Goal: Check status: Check status

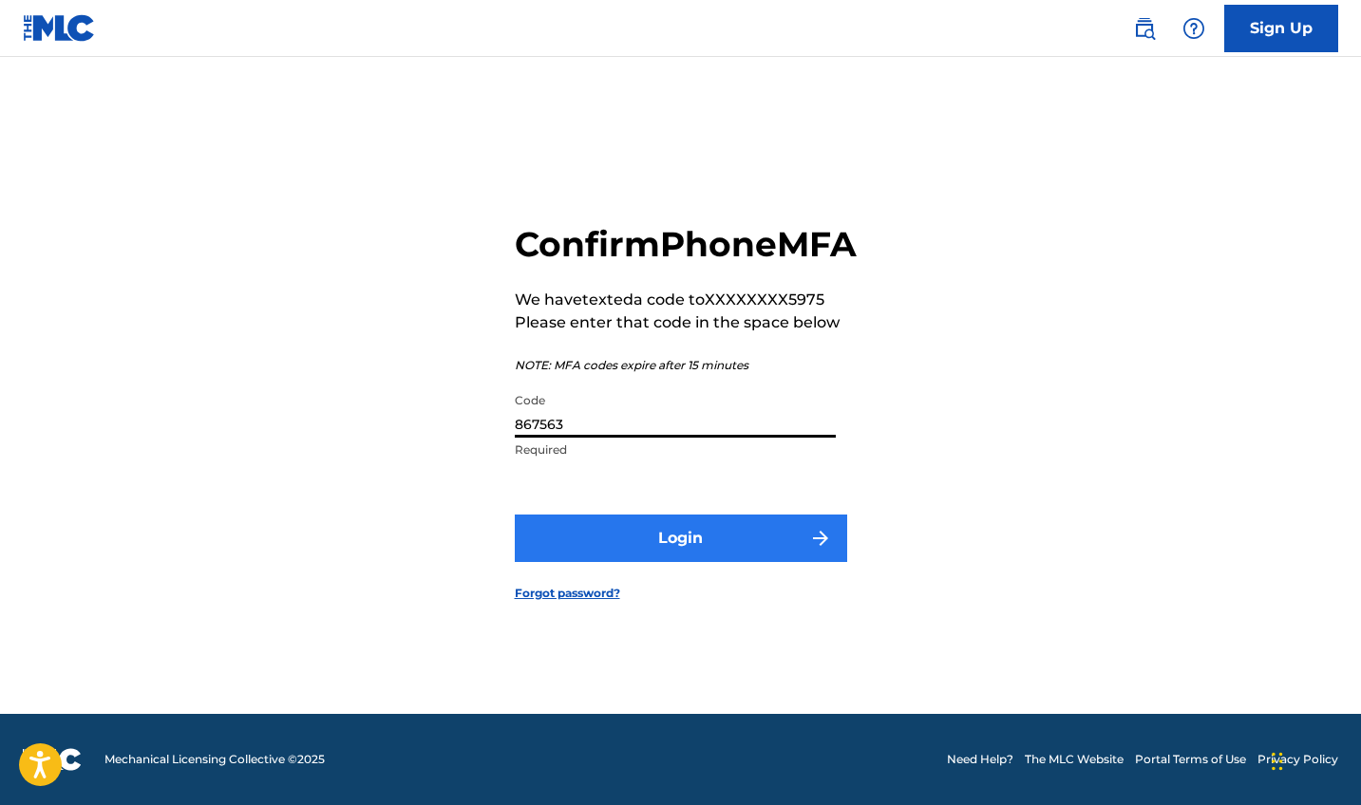
type input "867563"
click at [639, 547] on button "Login" at bounding box center [681, 538] width 332 height 47
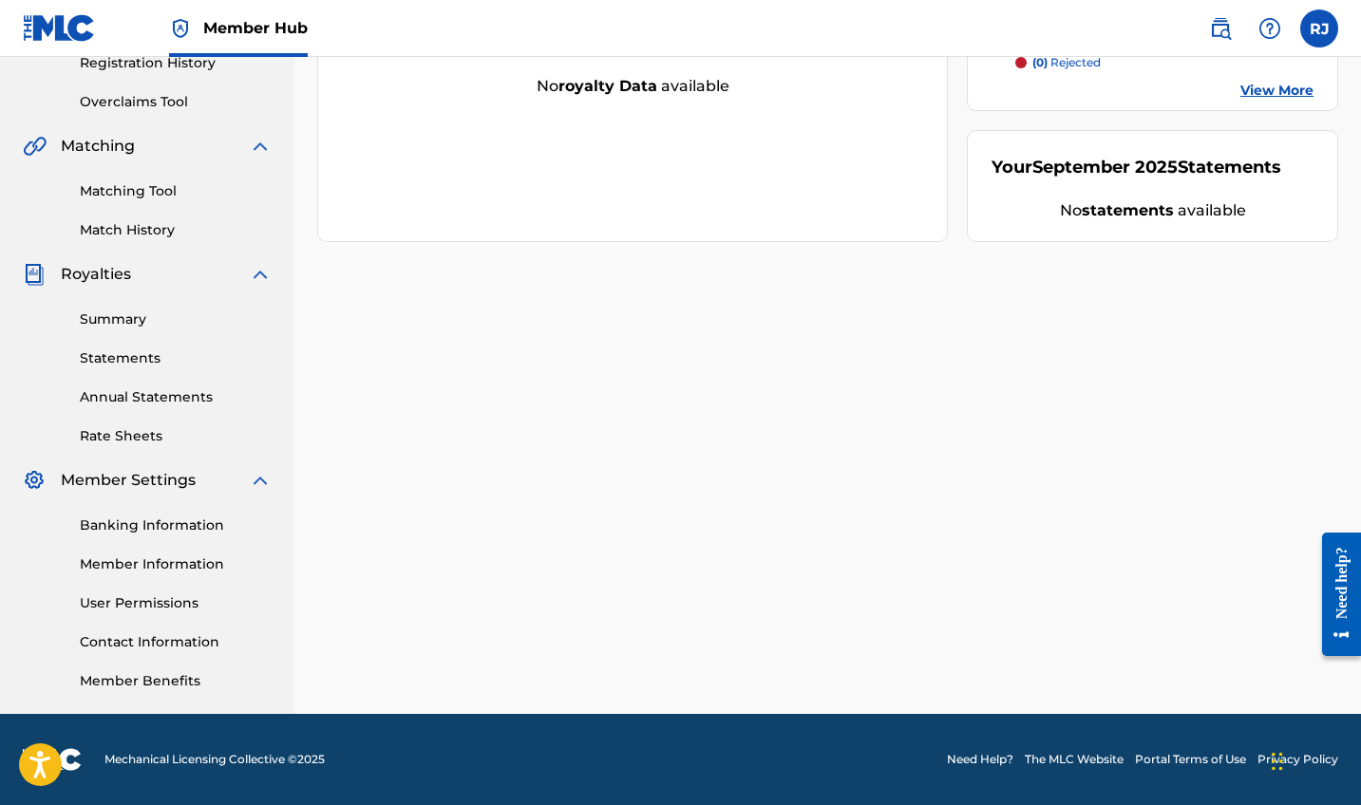
scroll to position [372, 0]
click at [145, 522] on link "Banking Information" at bounding box center [176, 526] width 192 height 20
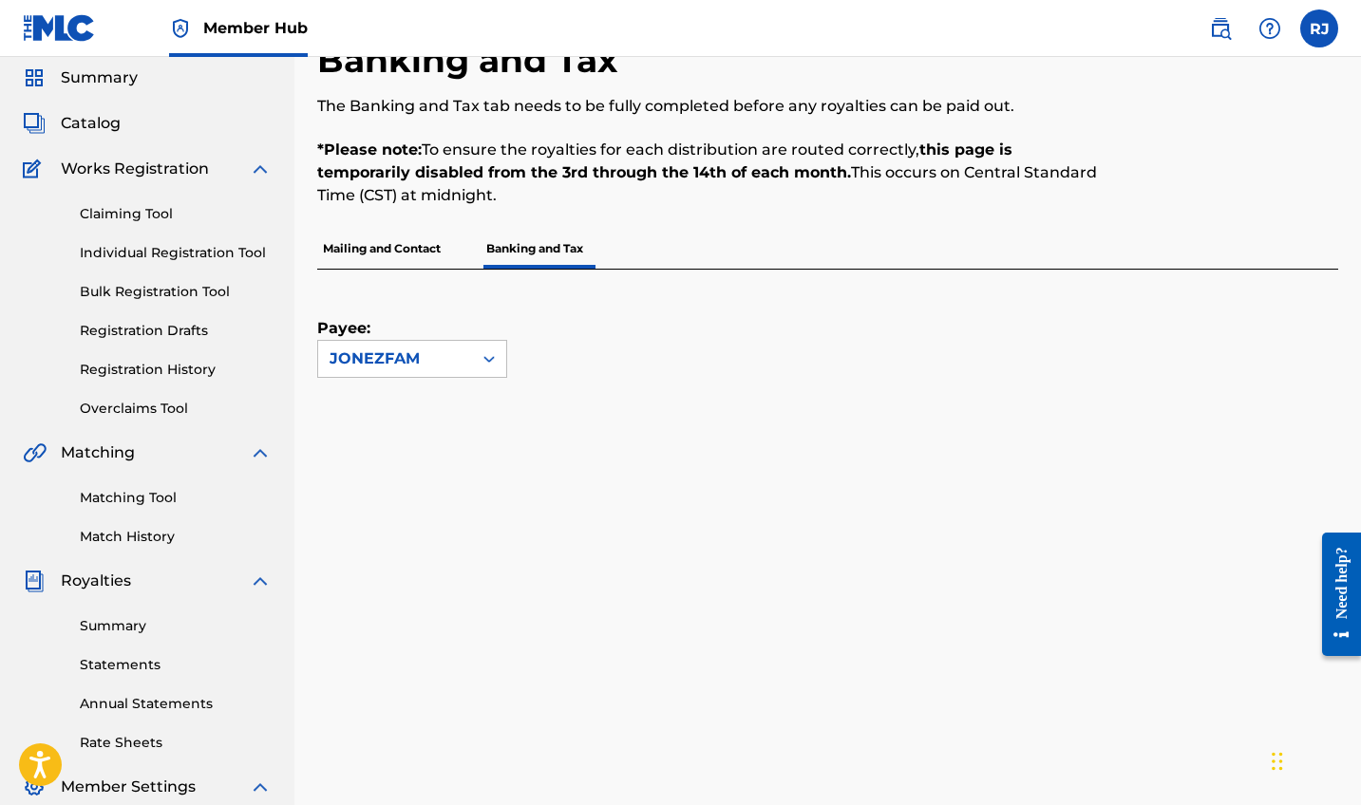
scroll to position [64, 0]
click at [407, 245] on p "Mailing and Contact" at bounding box center [381, 251] width 129 height 40
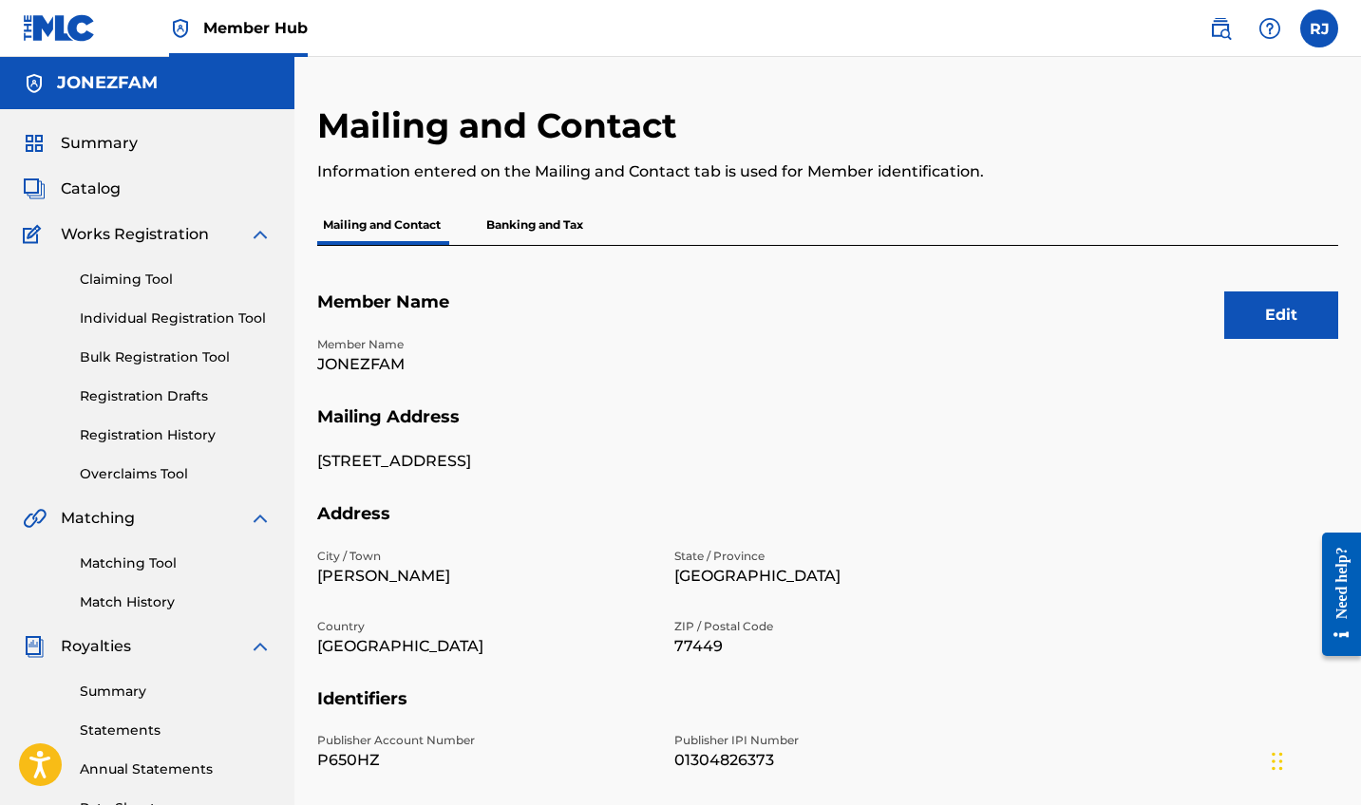
click at [536, 219] on p "Banking and Tax" at bounding box center [534, 225] width 108 height 40
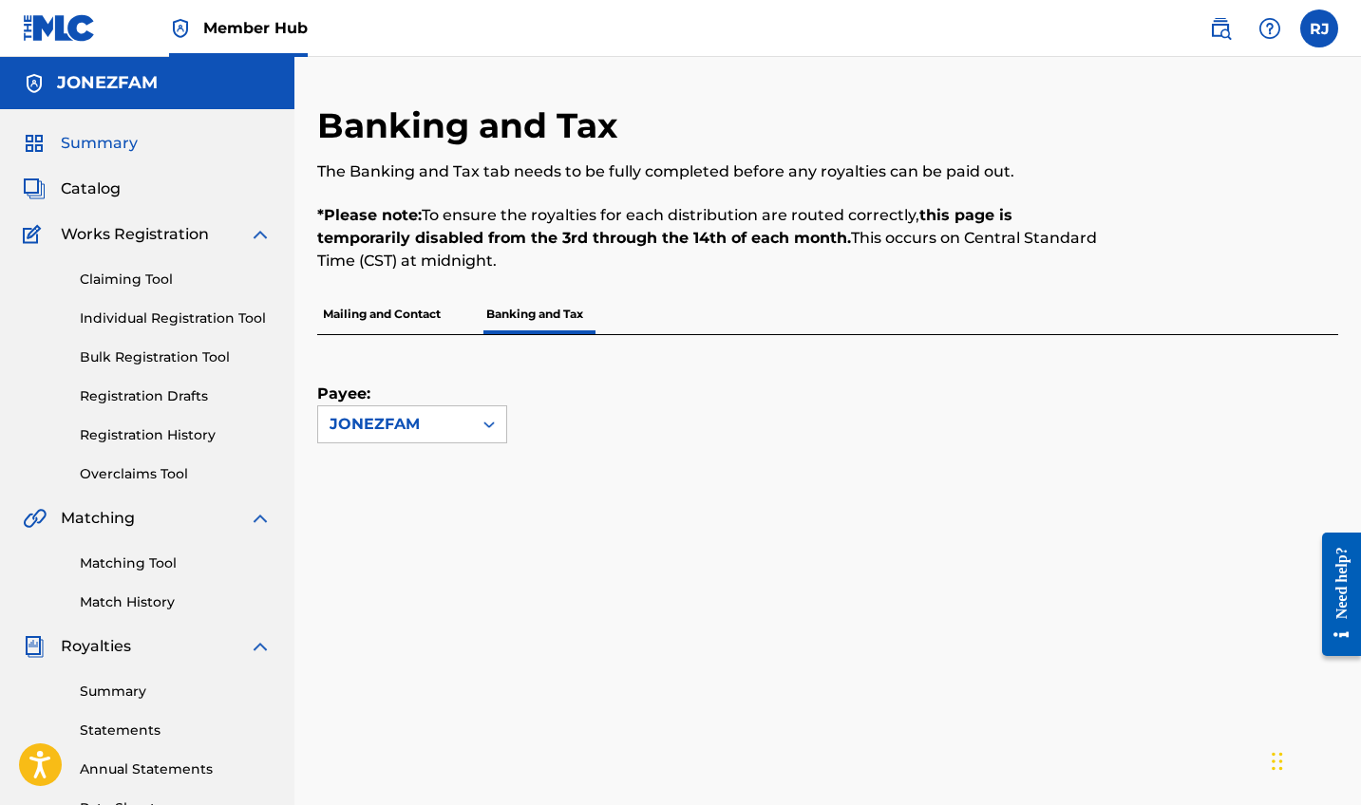
click at [99, 145] on span "Summary" at bounding box center [99, 143] width 77 height 23
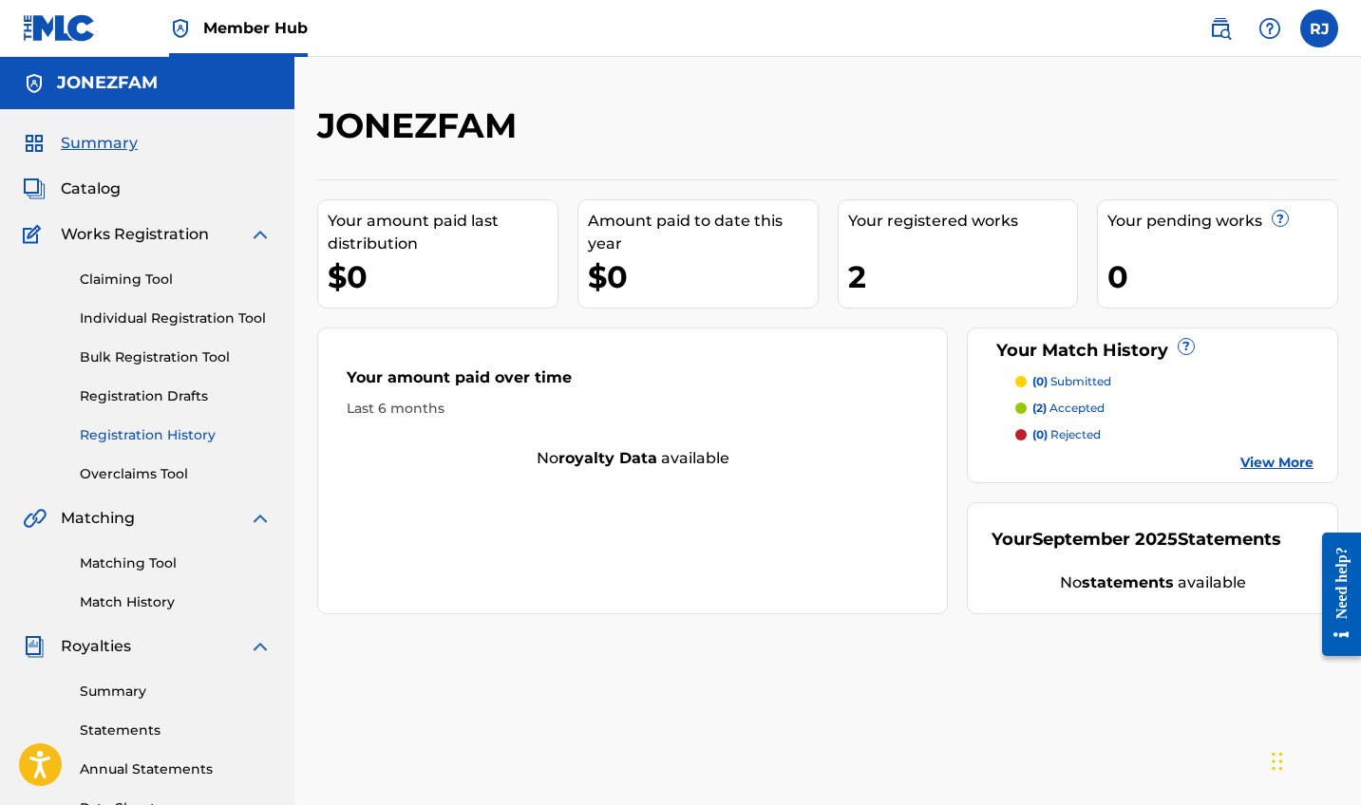
click at [146, 431] on link "Registration History" at bounding box center [176, 435] width 192 height 20
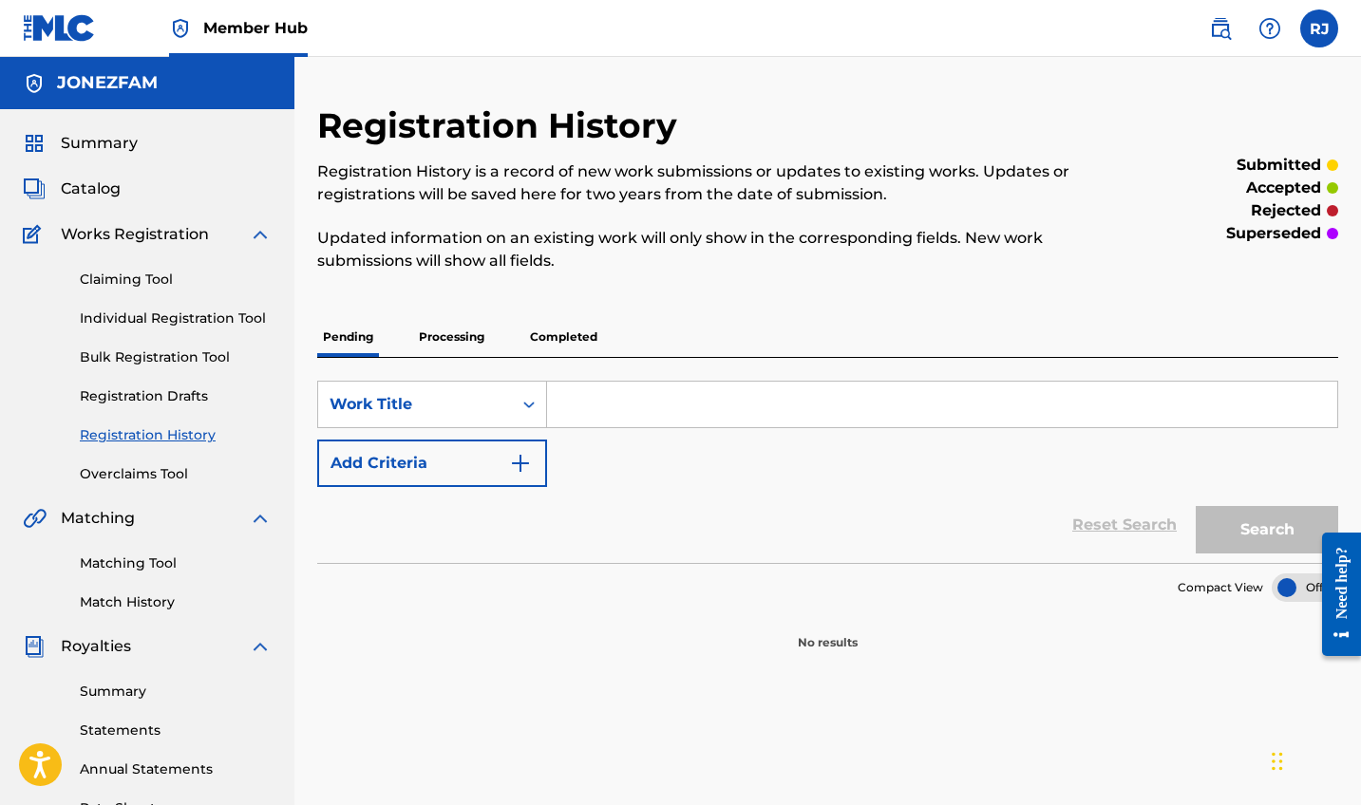
click at [443, 331] on p "Processing" at bounding box center [451, 337] width 77 height 40
click at [585, 327] on p "Completed" at bounding box center [563, 337] width 79 height 40
